Goal: Task Accomplishment & Management: Manage account settings

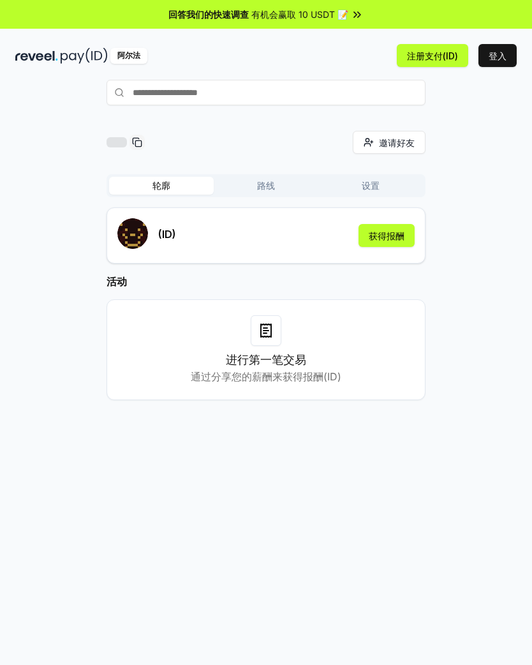
click at [280, 184] on button "路线" at bounding box center [266, 186] width 105 height 18
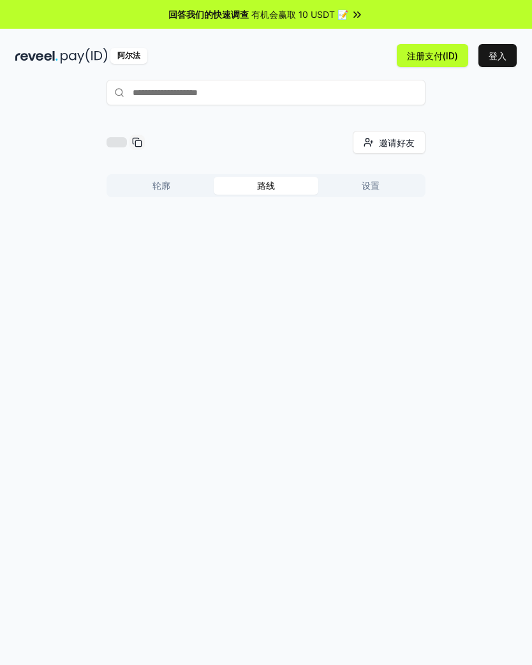
click at [386, 184] on button "设置" at bounding box center [371, 186] width 105 height 18
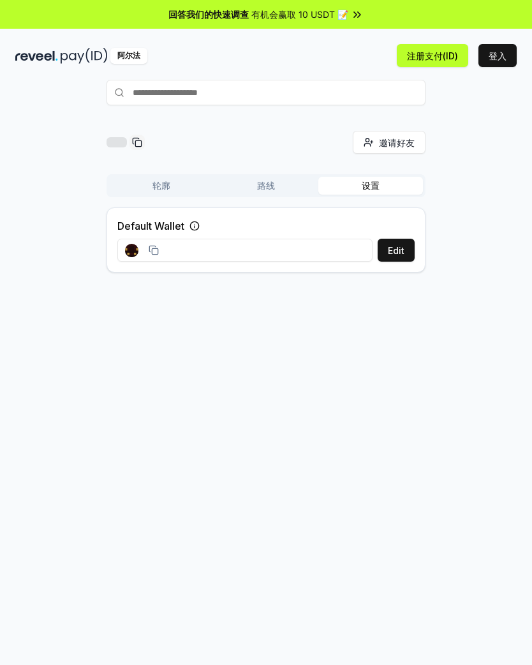
click at [267, 183] on button "路线" at bounding box center [266, 186] width 105 height 18
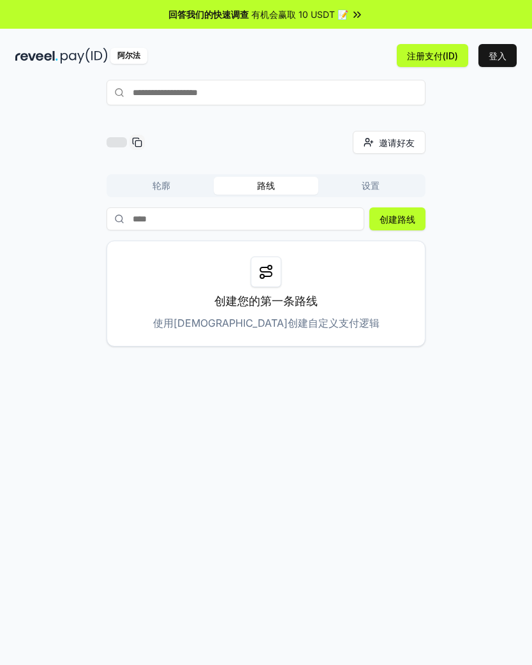
click at [390, 183] on button "设置" at bounding box center [371, 186] width 105 height 18
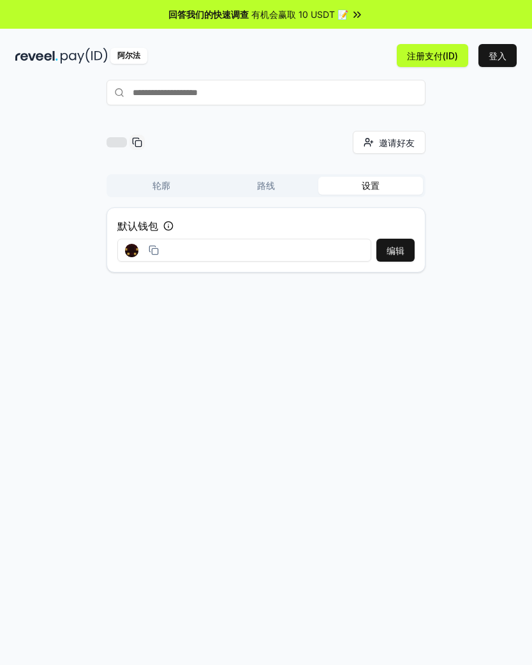
click at [281, 190] on button "路线" at bounding box center [266, 186] width 105 height 18
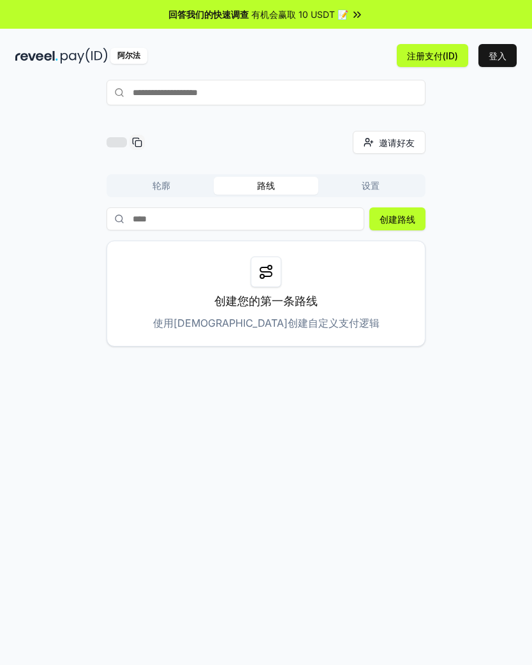
click at [140, 181] on button "轮廓" at bounding box center [161, 186] width 105 height 18
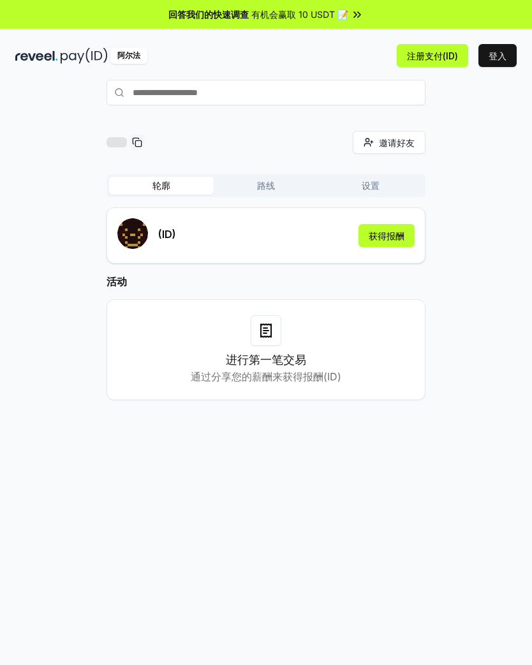
click at [395, 225] on button "获得报酬" at bounding box center [387, 235] width 56 height 23
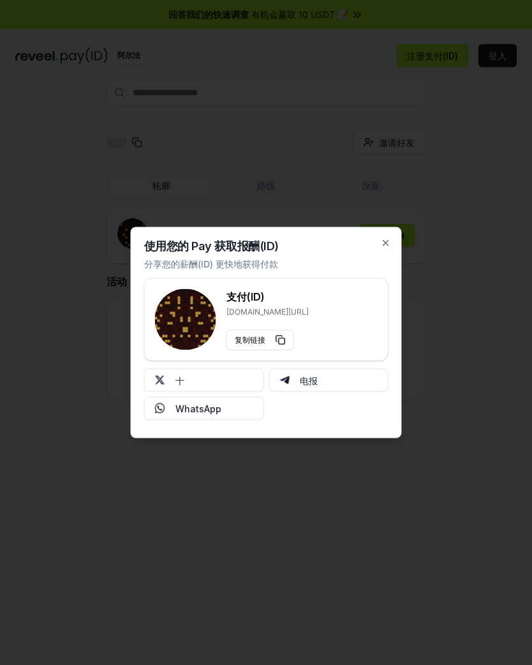
click at [391, 237] on div "使用您的 Pay 获取报酬(ID) 分享您的薪酬(ID) 更快地获得付款 支付(ID) [DOMAIN_NAME][URL] 复制链接 十 电报 WhatsA…" at bounding box center [266, 332] width 271 height 211
